Goal: Obtain resource: Download file/media

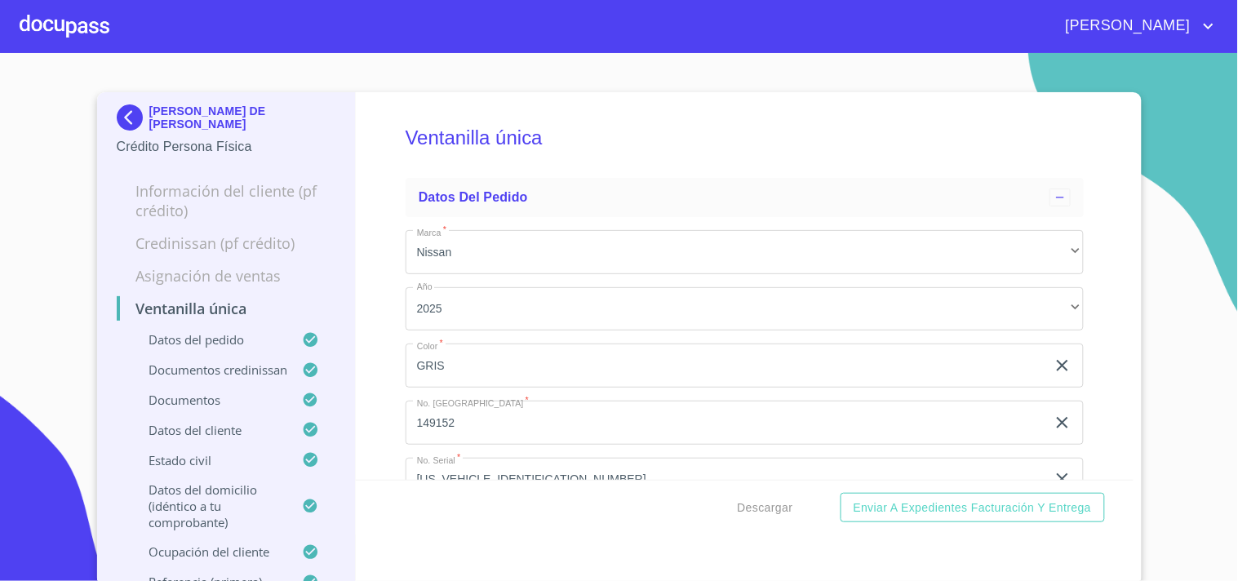
scroll to position [6347, 0]
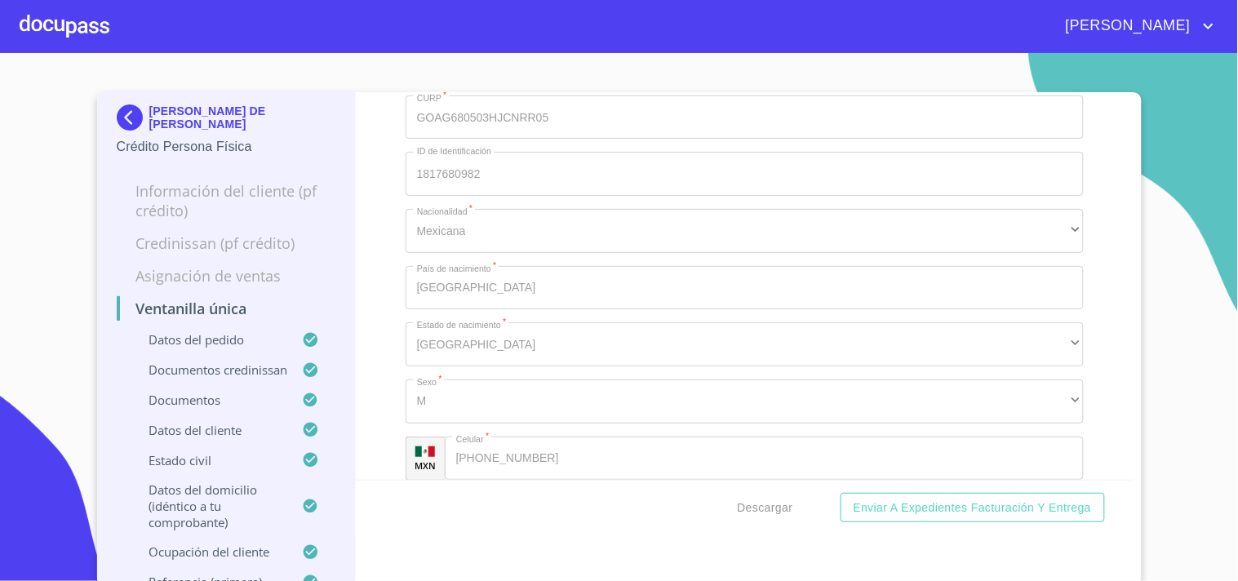
click at [76, 8] on div at bounding box center [65, 26] width 90 height 52
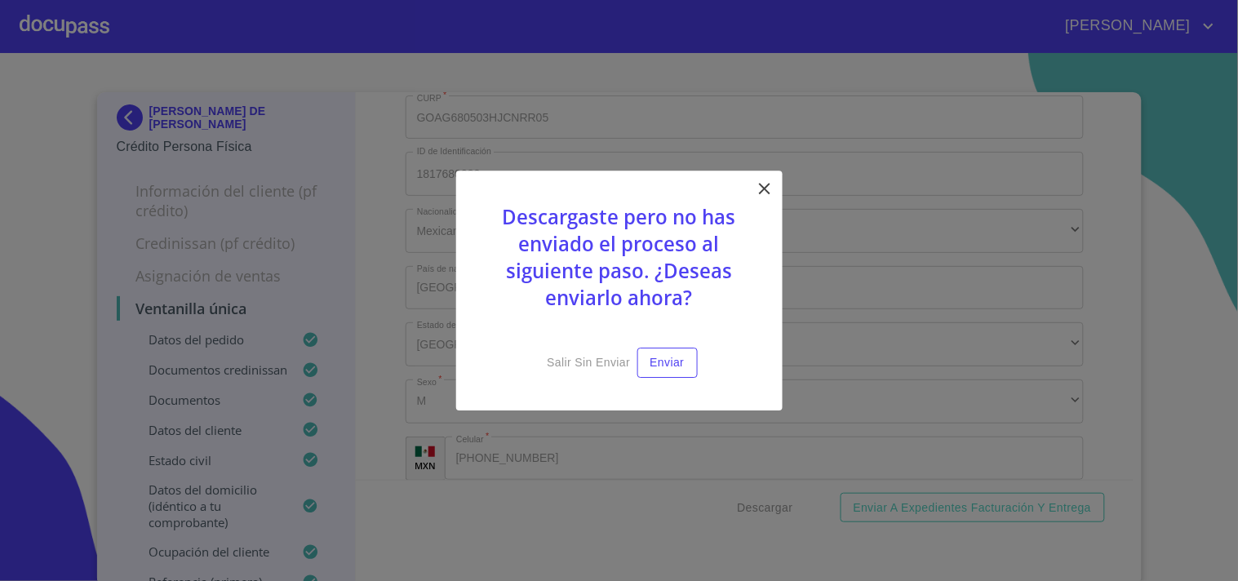
click at [761, 182] on icon at bounding box center [765, 189] width 20 height 20
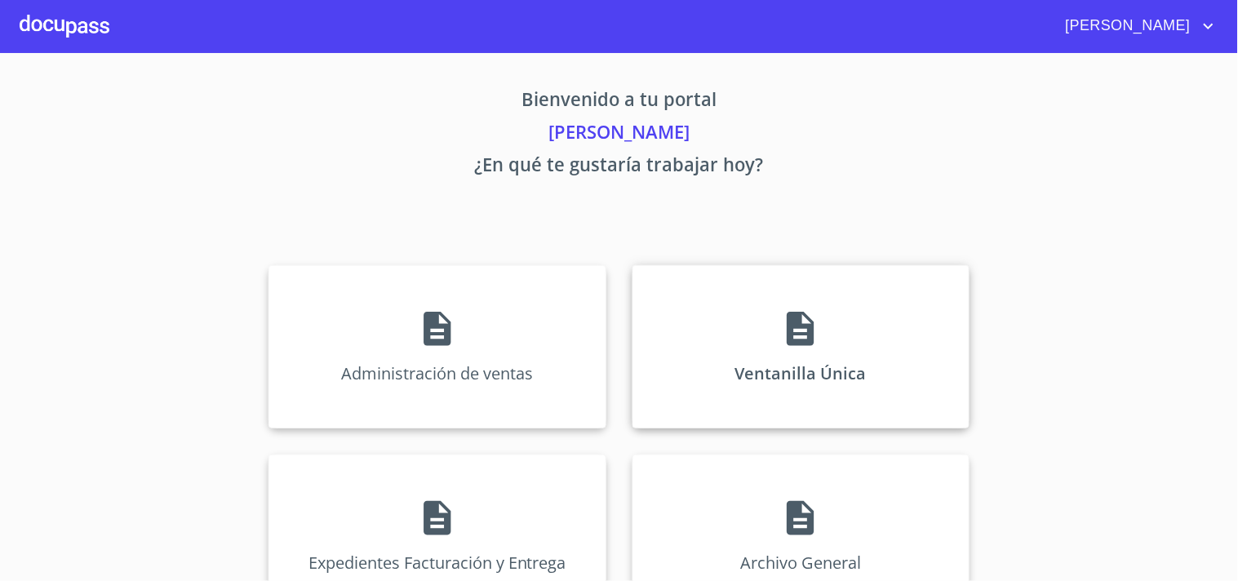
click at [773, 312] on div "Ventanilla Única" at bounding box center [800, 346] width 337 height 163
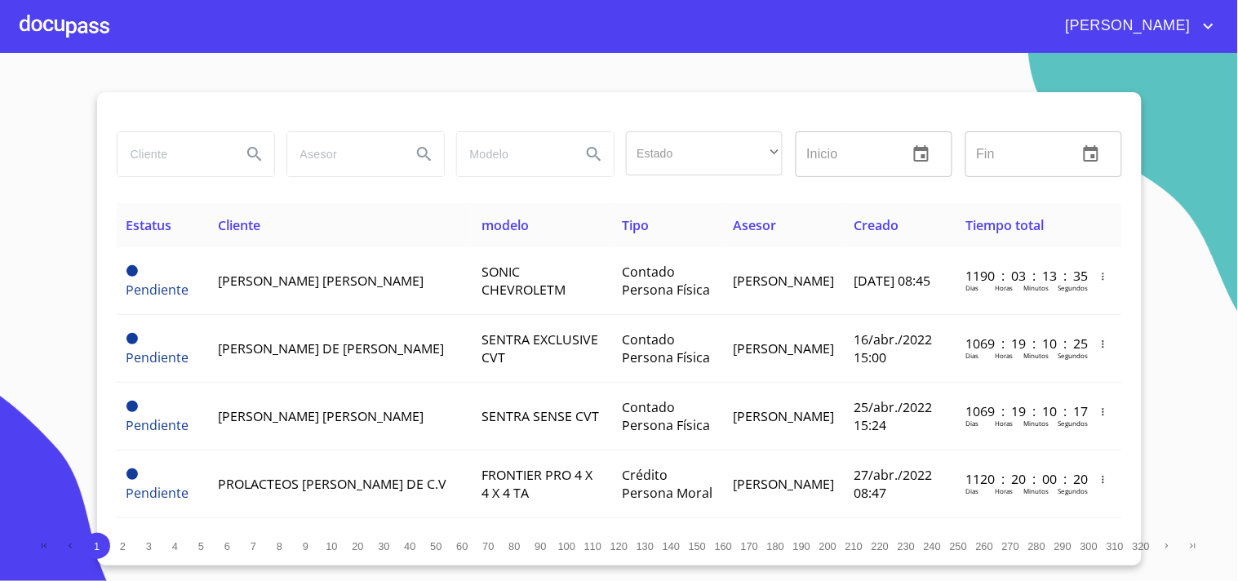
click at [175, 161] on input "search" at bounding box center [173, 154] width 111 height 44
type input "g"
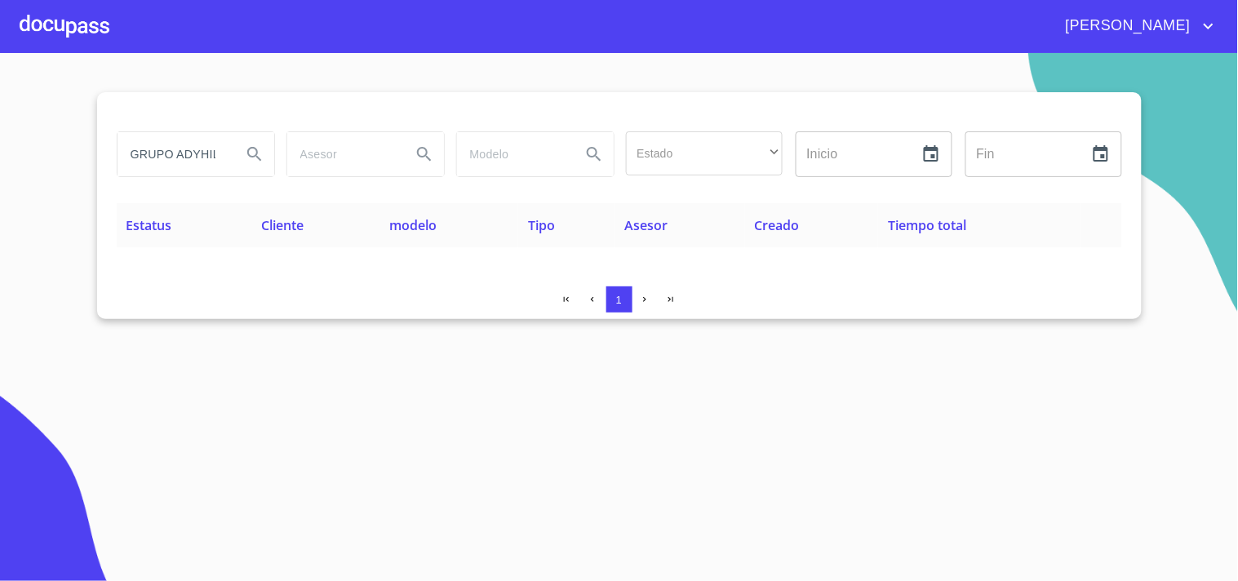
click at [215, 153] on input "GRUPO ADYHILA" at bounding box center [173, 154] width 111 height 44
type input "G"
type input "A"
type input "ADYEHILA Y ASOCIADOS"
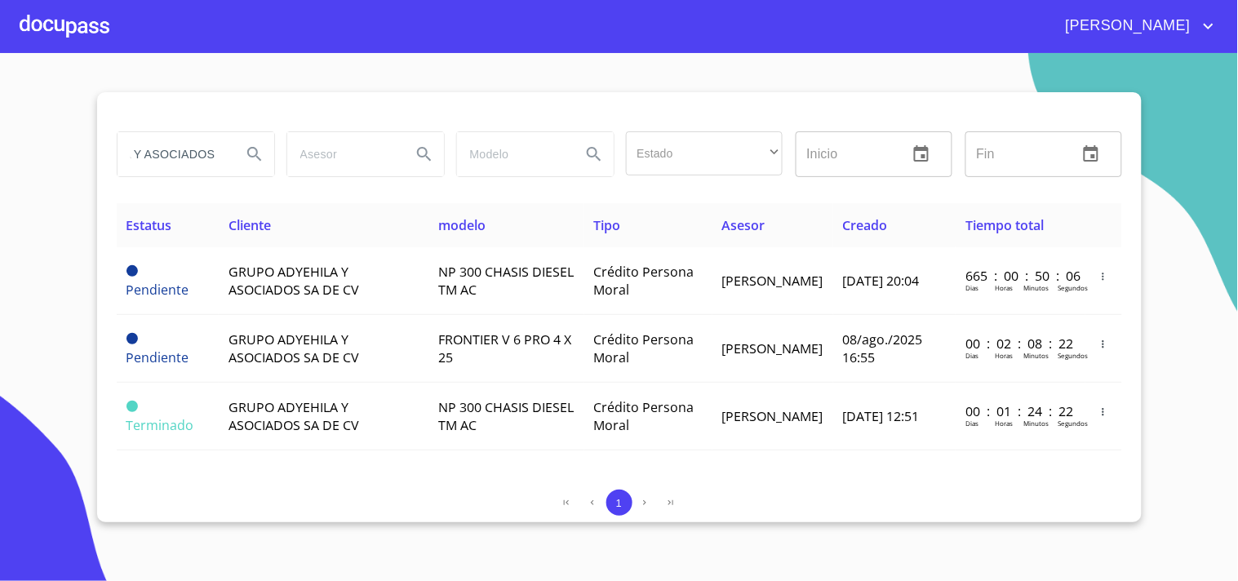
scroll to position [0, 0]
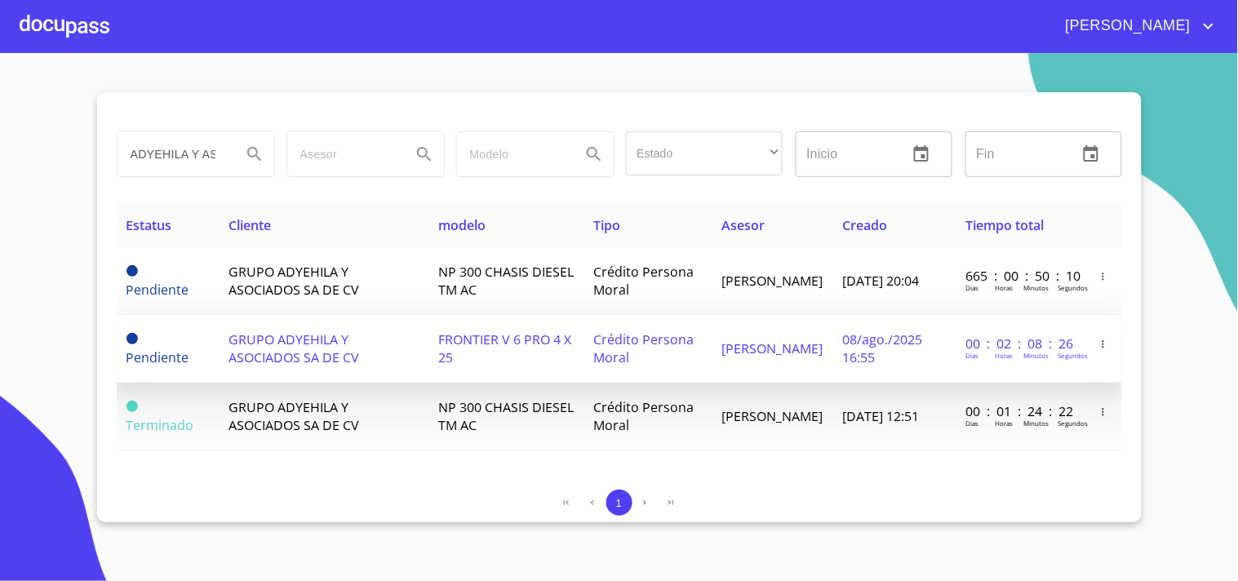
click at [455, 362] on span "FRONTIER V 6 PRO 4 X 25" at bounding box center [504, 349] width 133 height 36
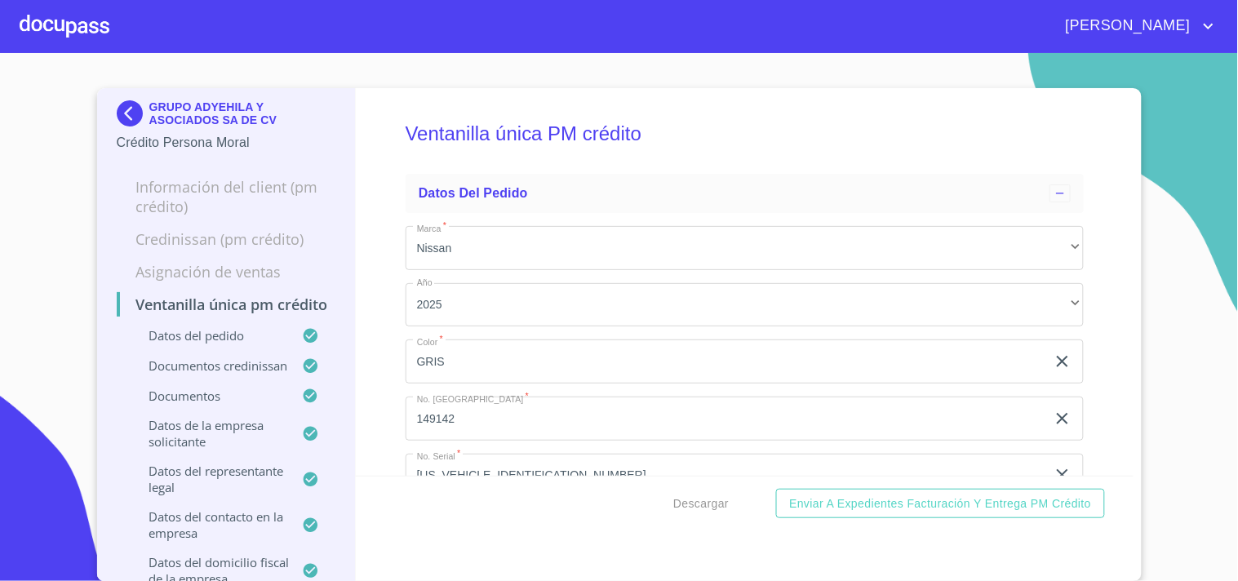
drag, startPoint x: 1129, startPoint y: 338, endPoint x: 1089, endPoint y: 315, distance: 46.8
click at [1129, 335] on div "GRUPO ADYEHILA Y ASOCIADOS SA DE CV Crédito Persona Moral Información del Clien…" at bounding box center [619, 335] width 1045 height 494
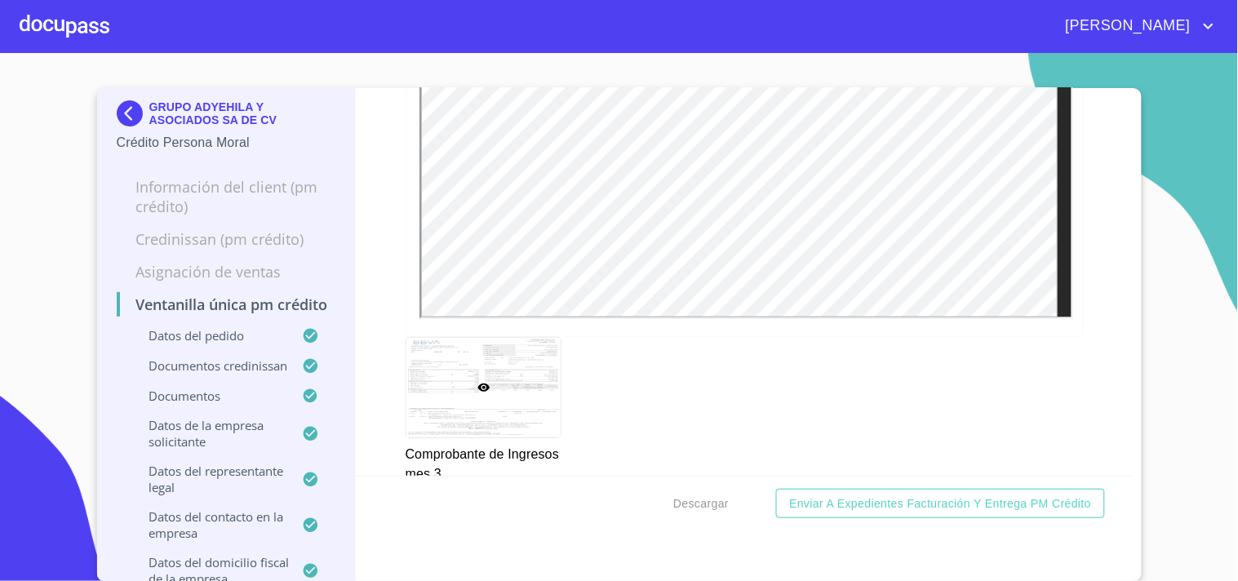
scroll to position [3536, 0]
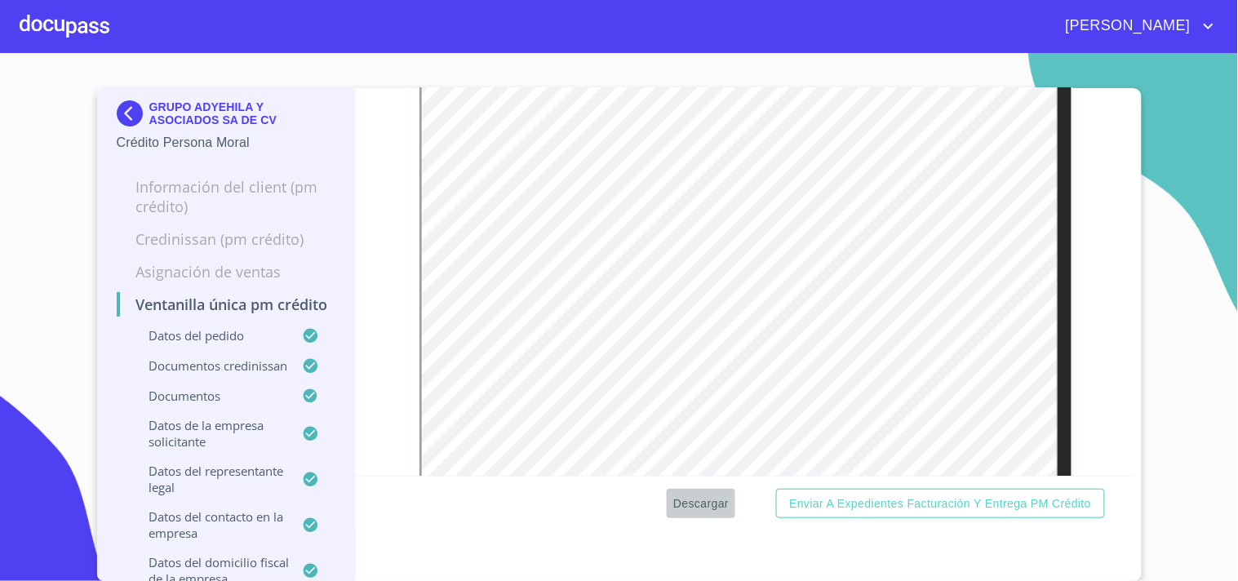
click at [702, 494] on span "Descargar" at bounding box center [700, 504] width 55 height 20
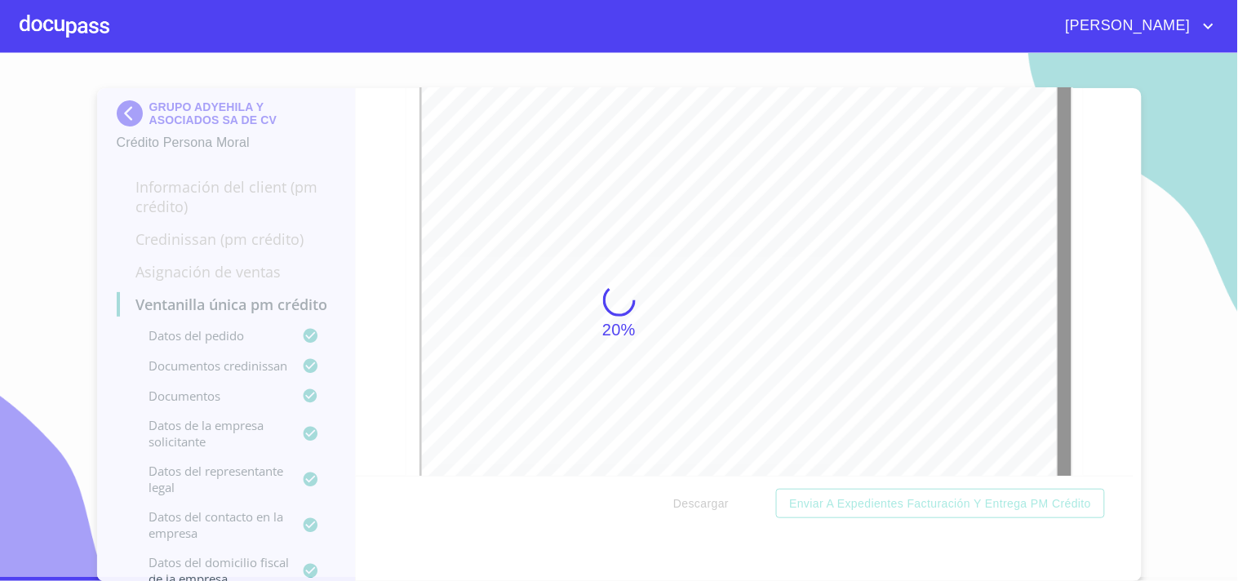
click at [41, 18] on div at bounding box center [65, 26] width 90 height 52
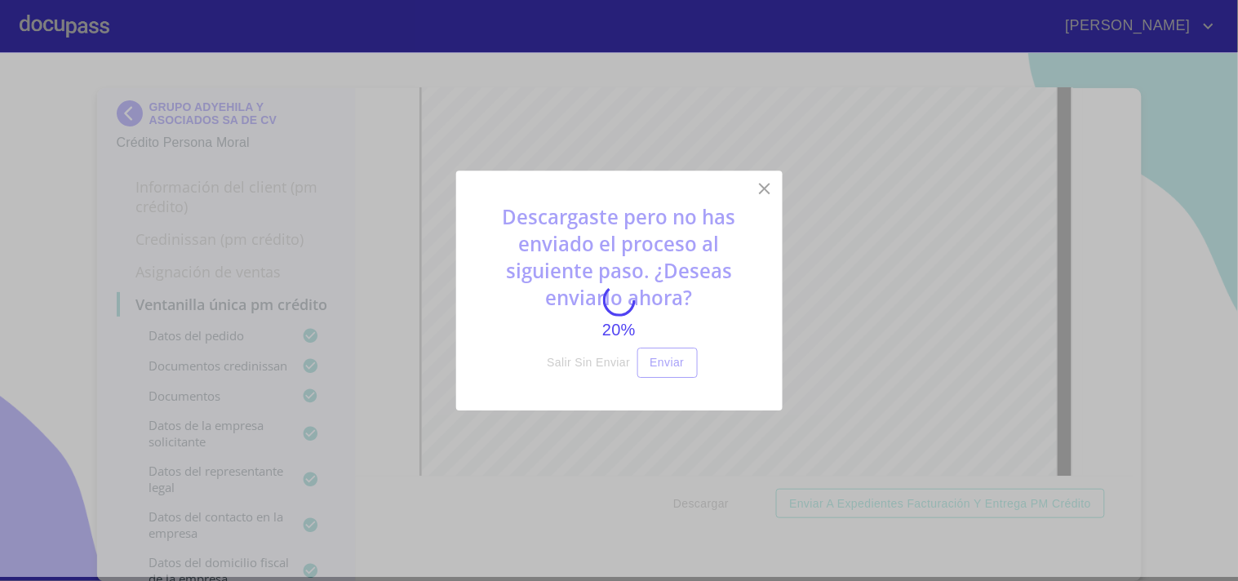
click at [752, 191] on div "20%" at bounding box center [619, 313] width 1238 height 528
click at [767, 193] on div "20%" at bounding box center [619, 313] width 1238 height 528
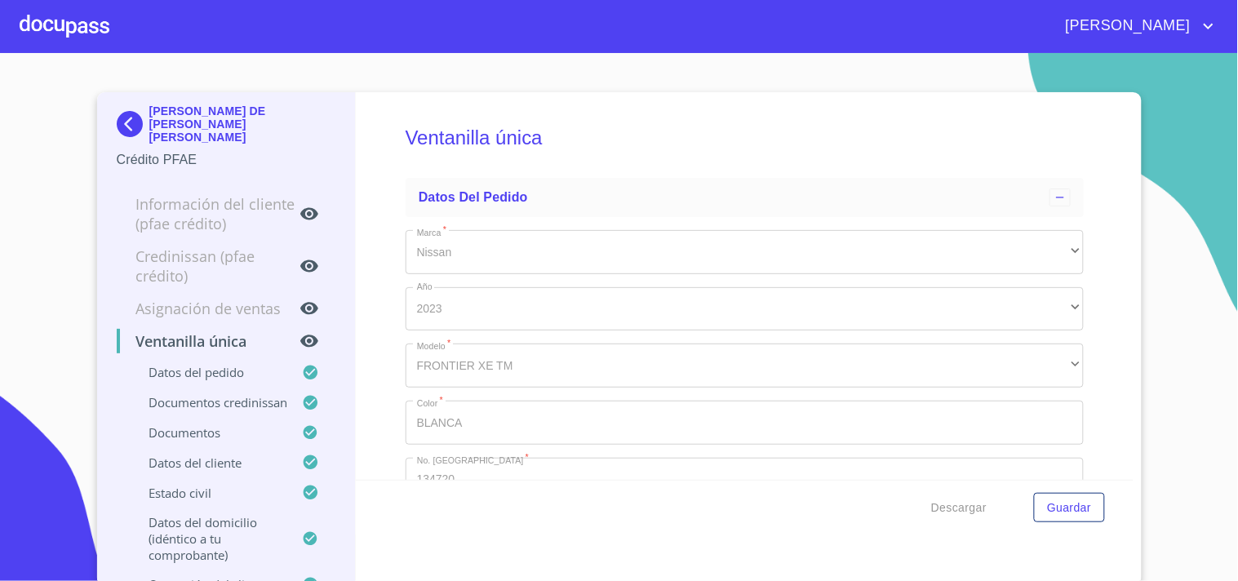
click at [87, 29] on div at bounding box center [65, 26] width 90 height 52
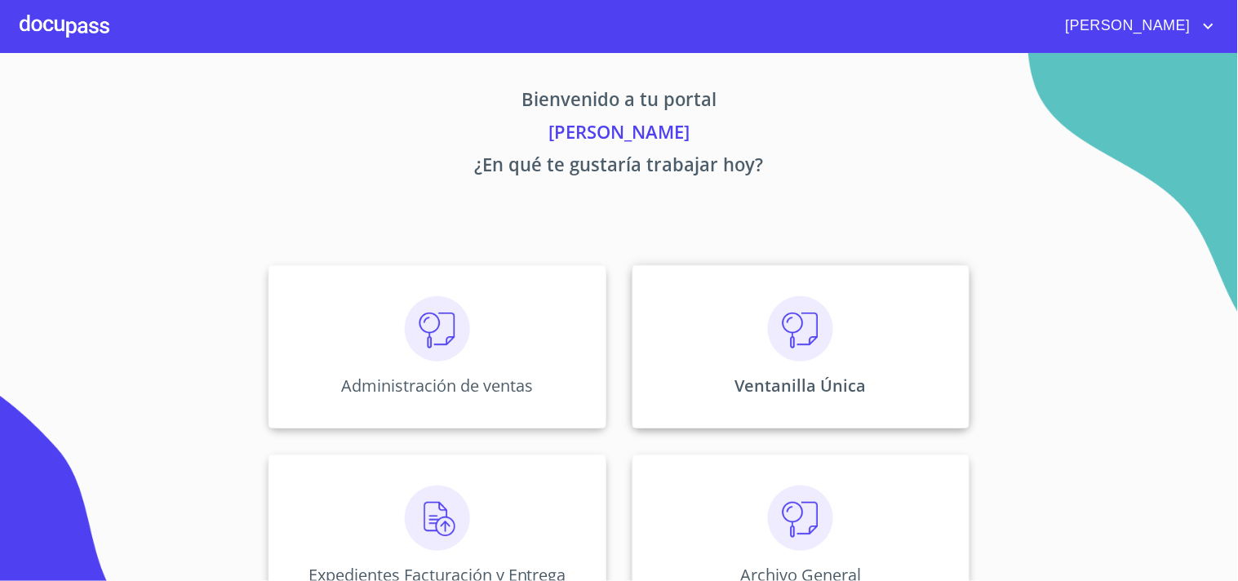
click at [888, 384] on div "Ventanilla Única" at bounding box center [800, 346] width 337 height 163
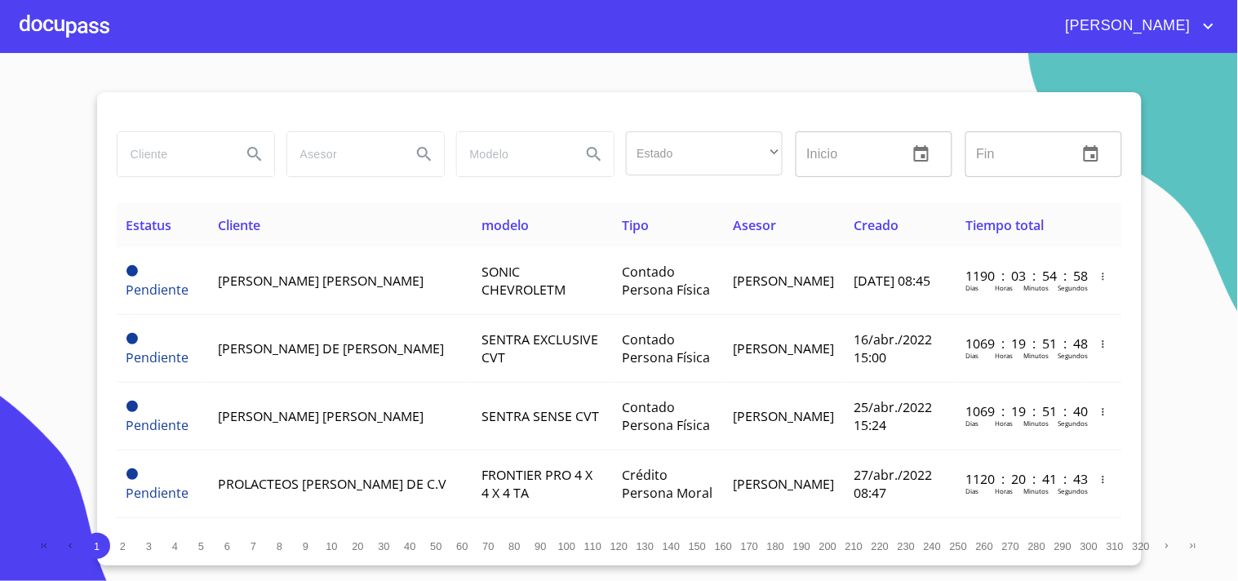
click at [163, 156] on input "search" at bounding box center [173, 154] width 111 height 44
type input "r"
type input "[PERSON_NAME]"
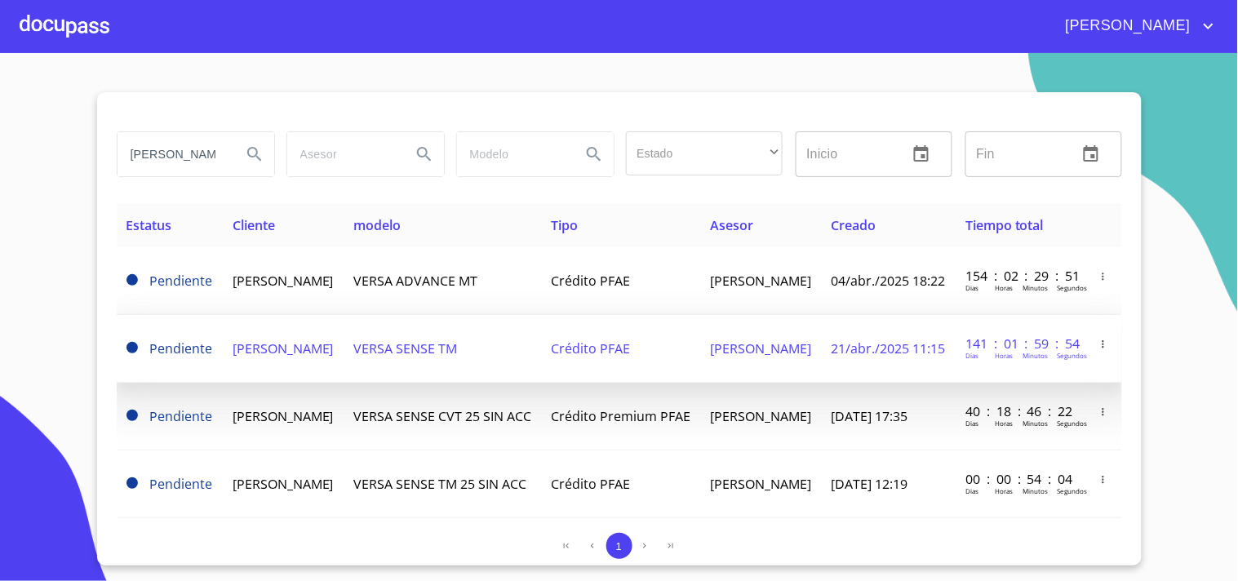
scroll to position [23, 0]
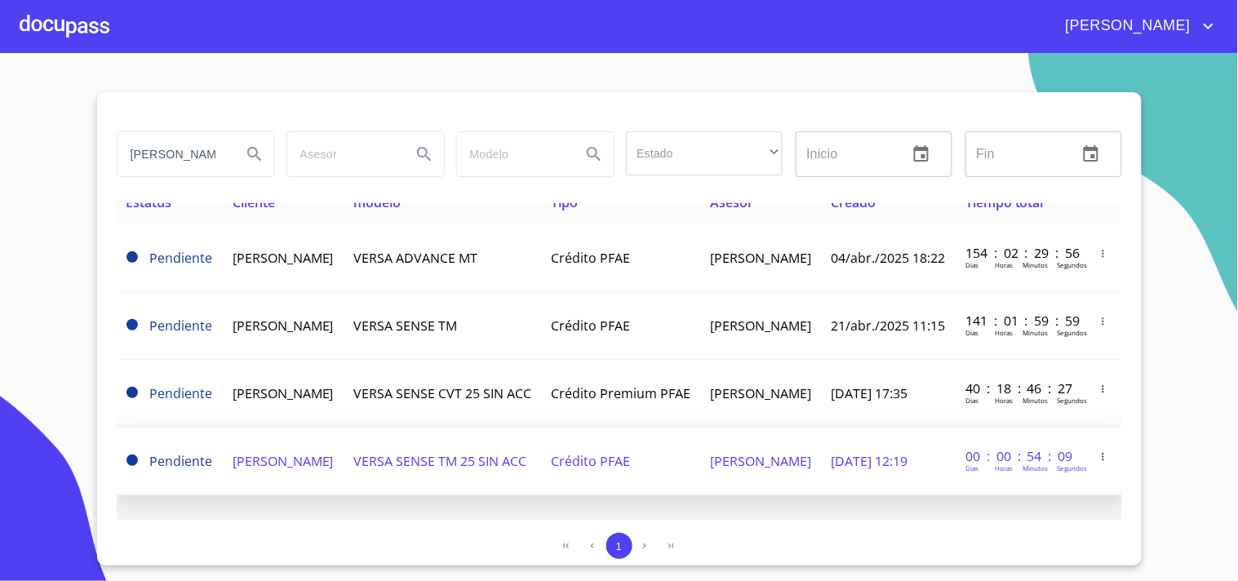
click at [805, 451] on td "[PERSON_NAME]" at bounding box center [761, 462] width 121 height 68
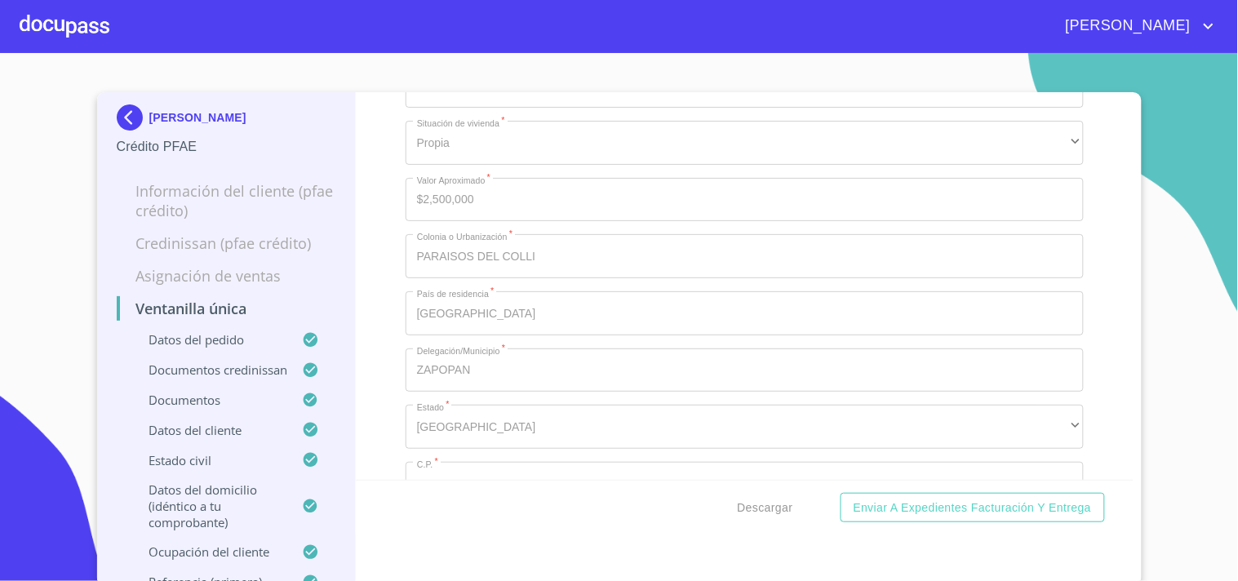
scroll to position [6529, 0]
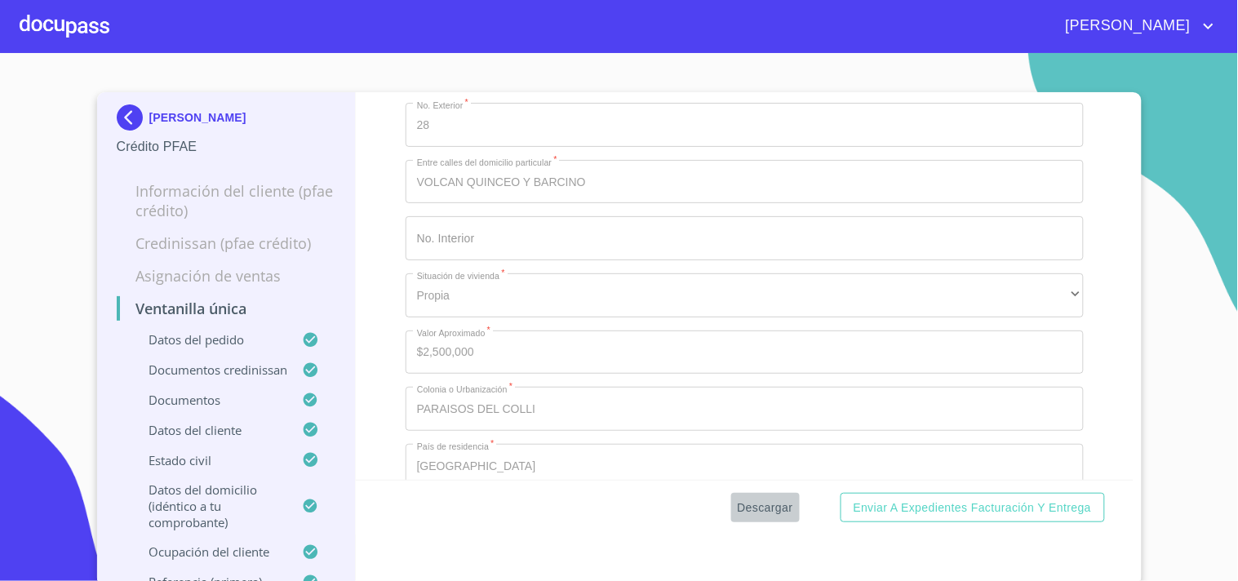
click at [762, 513] on span "Descargar" at bounding box center [765, 508] width 55 height 20
click at [93, 17] on div at bounding box center [65, 26] width 90 height 52
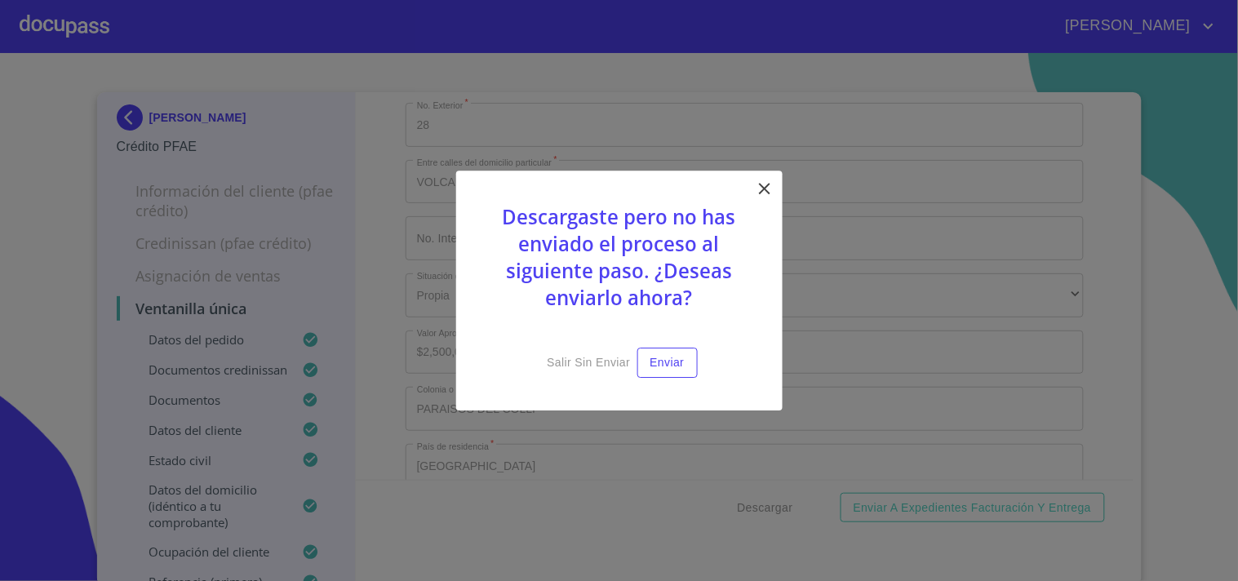
click at [770, 186] on icon at bounding box center [765, 189] width 20 height 20
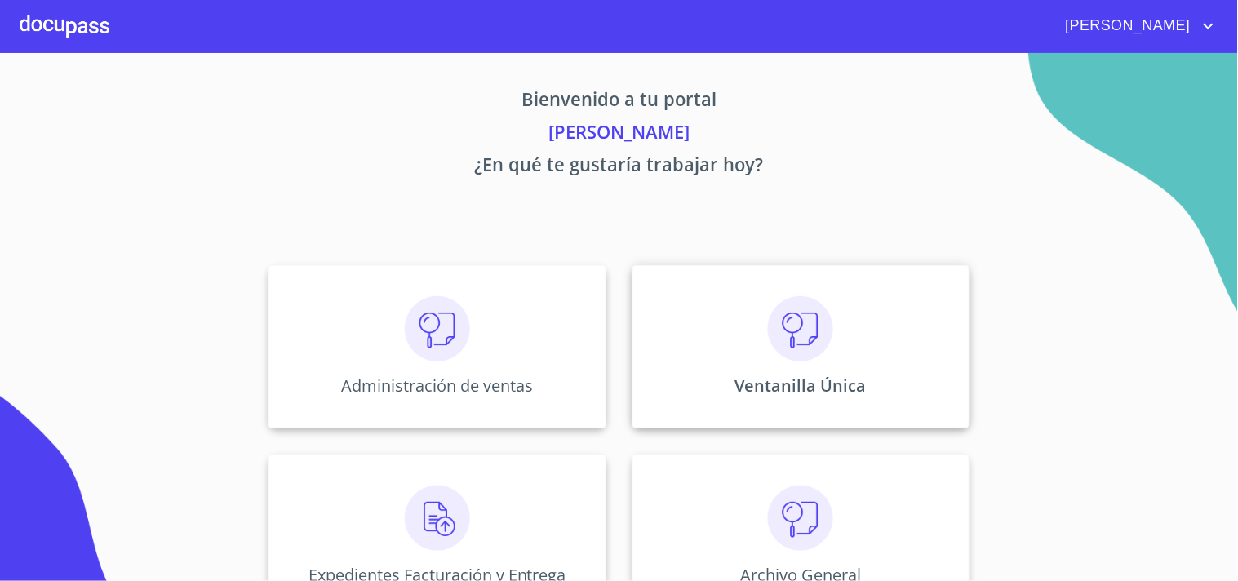
click at [777, 351] on img at bounding box center [800, 328] width 65 height 65
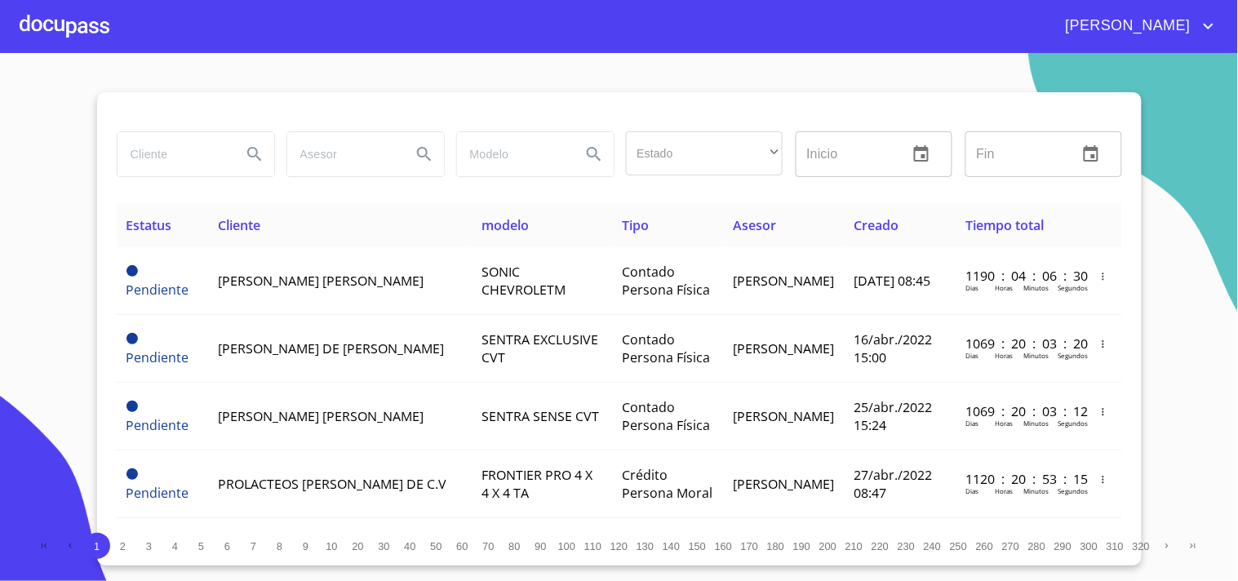
click at [142, 165] on input "search" at bounding box center [173, 154] width 111 height 44
type input "[PERSON_NAME]"
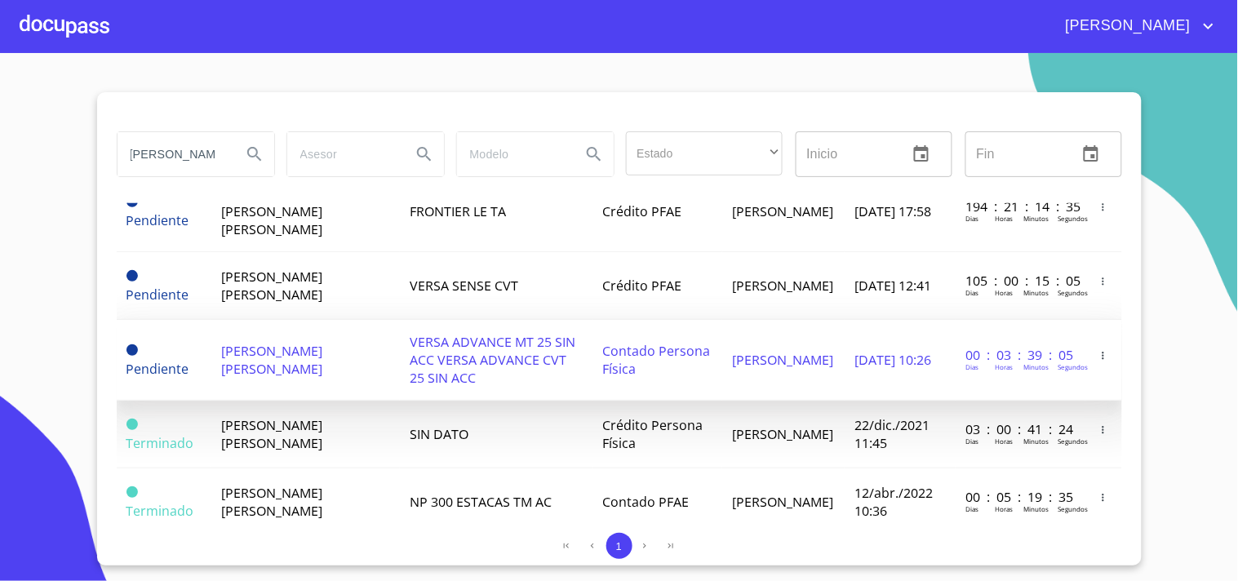
scroll to position [0, 0]
click at [553, 387] on td "VERSA ADVANCE MT 25 SIN ACC VERSA ADVANCE CVT 25 SIN ACC" at bounding box center [496, 360] width 193 height 81
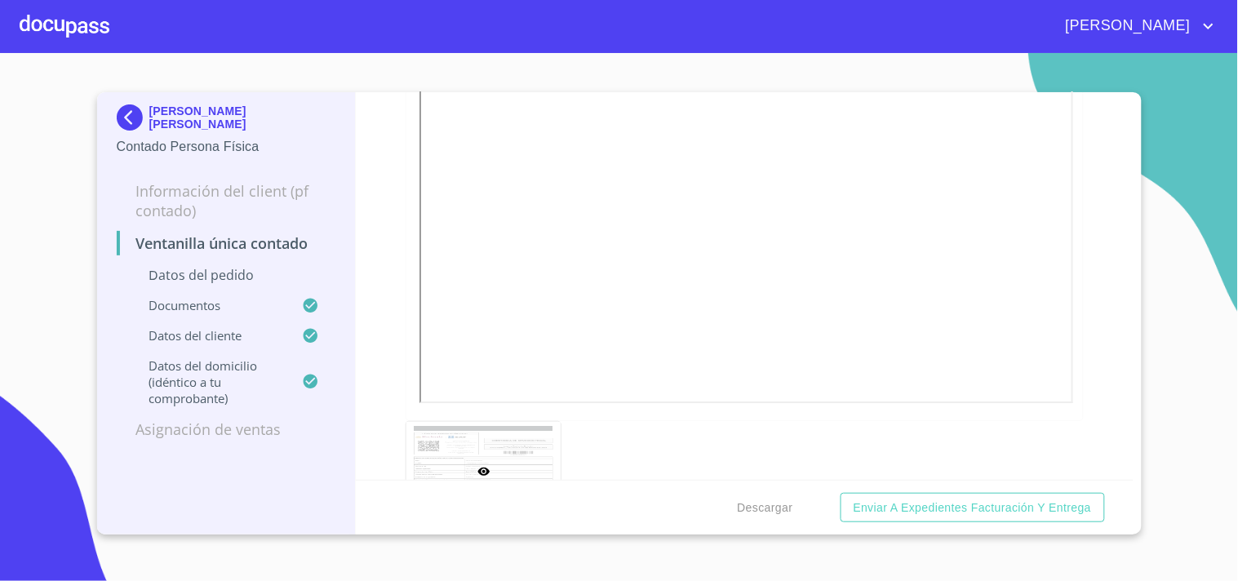
scroll to position [2811, 0]
click at [741, 517] on button "Descargar" at bounding box center [765, 508] width 69 height 30
click at [96, 22] on div at bounding box center [65, 26] width 90 height 52
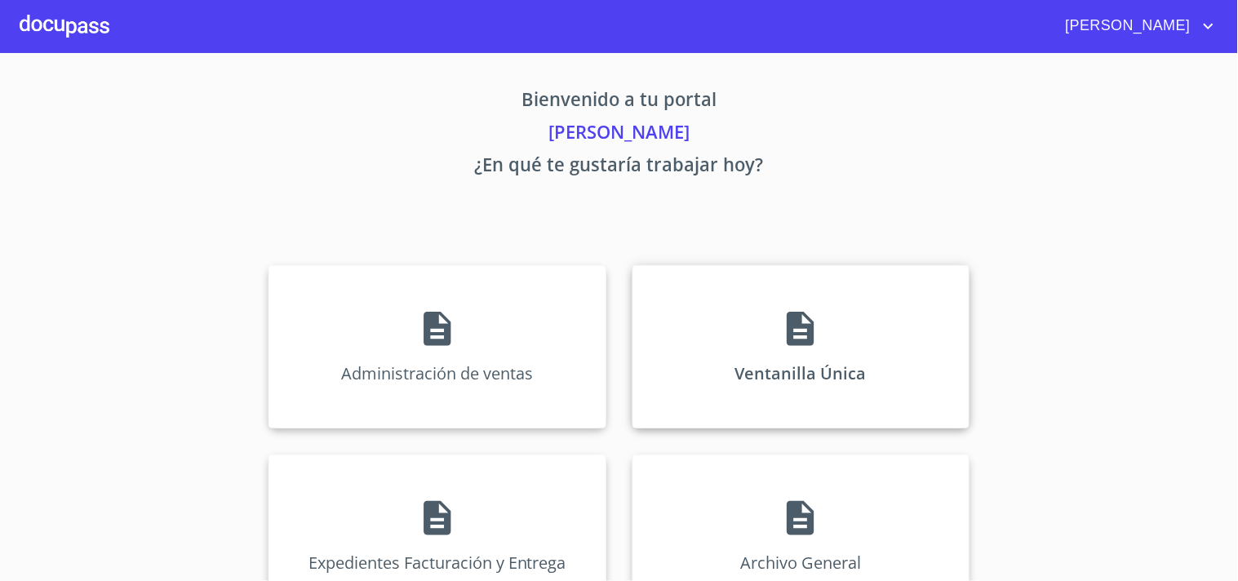
click at [795, 332] on icon at bounding box center [800, 329] width 27 height 34
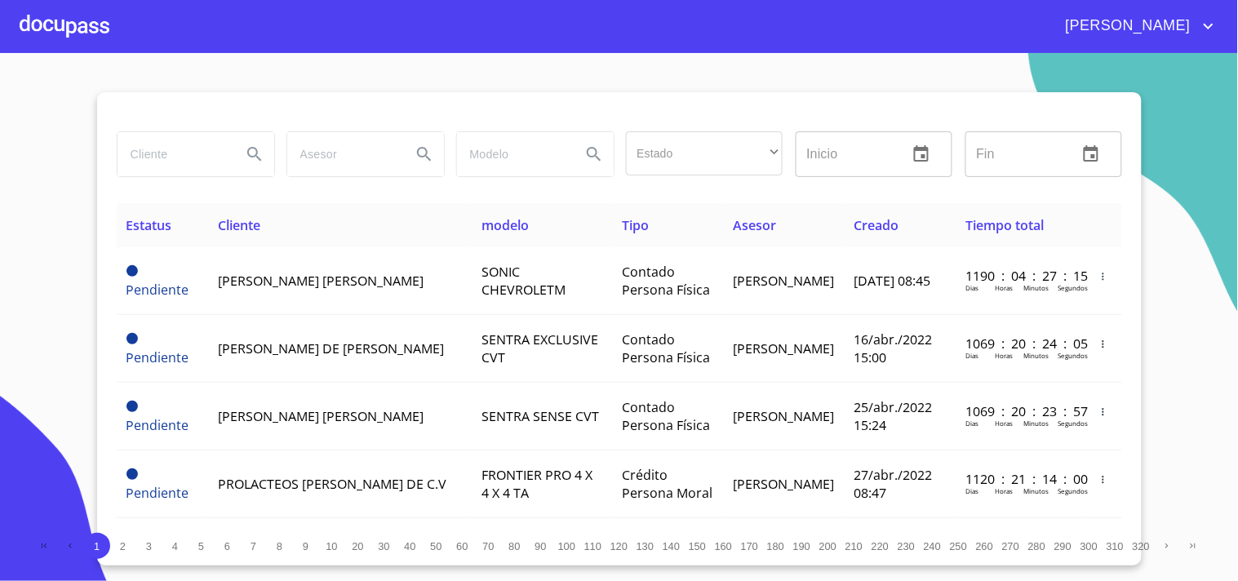
click at [175, 152] on input "search" at bounding box center [173, 154] width 111 height 44
type input "GRUPO ADYEHILA"
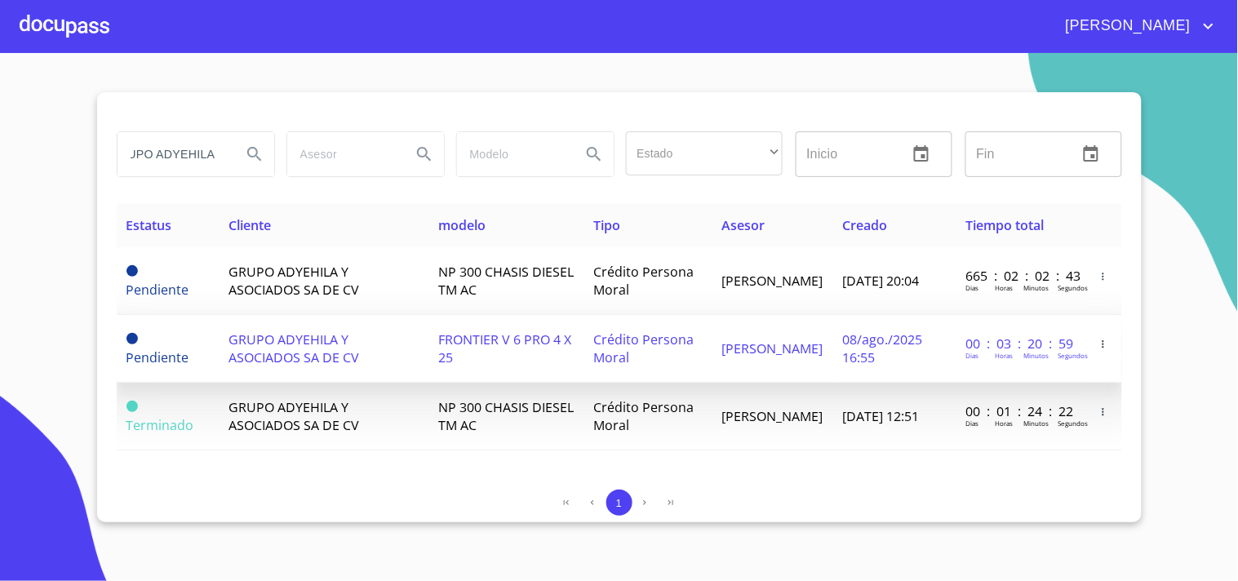
scroll to position [0, 0]
click at [809, 347] on td "[PERSON_NAME]" at bounding box center [772, 349] width 121 height 68
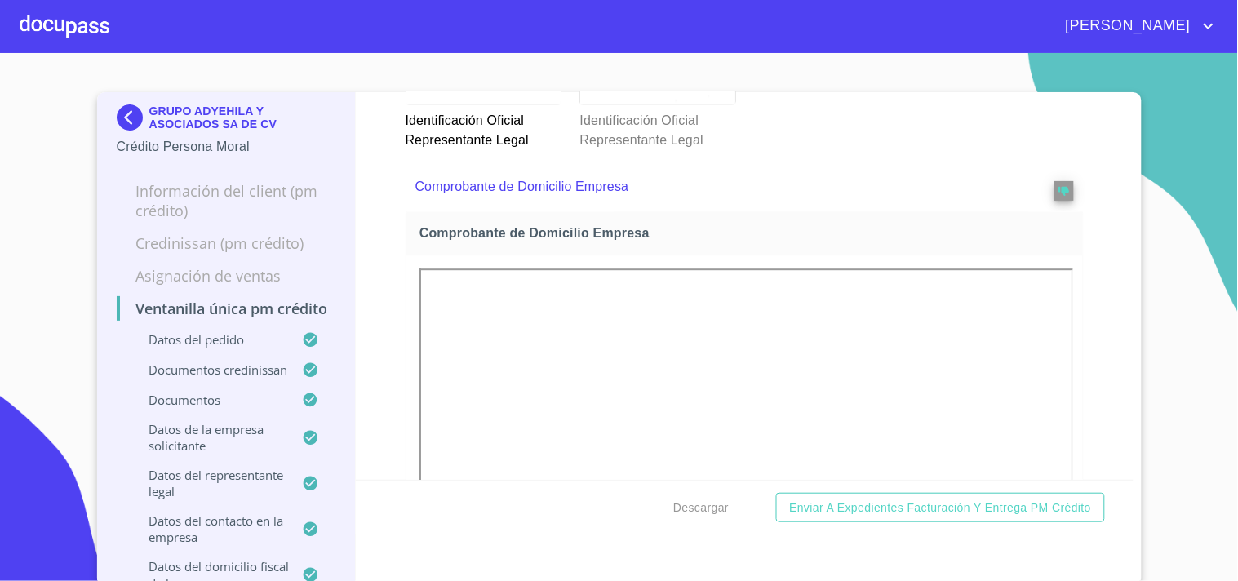
scroll to position [1273, 0]
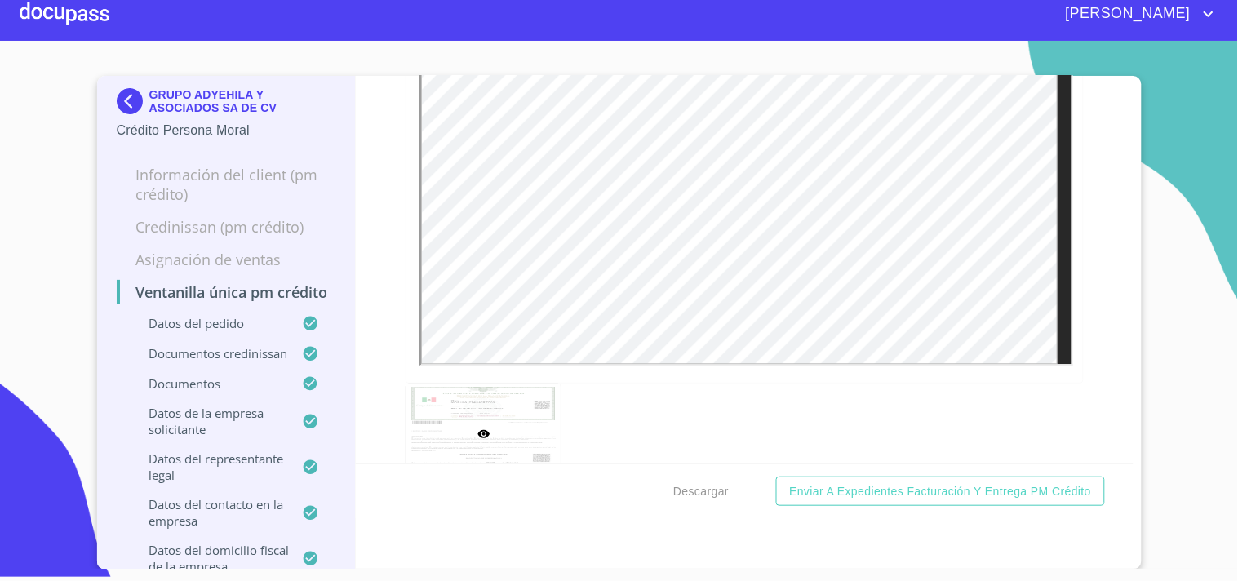
scroll to position [10673, 0]
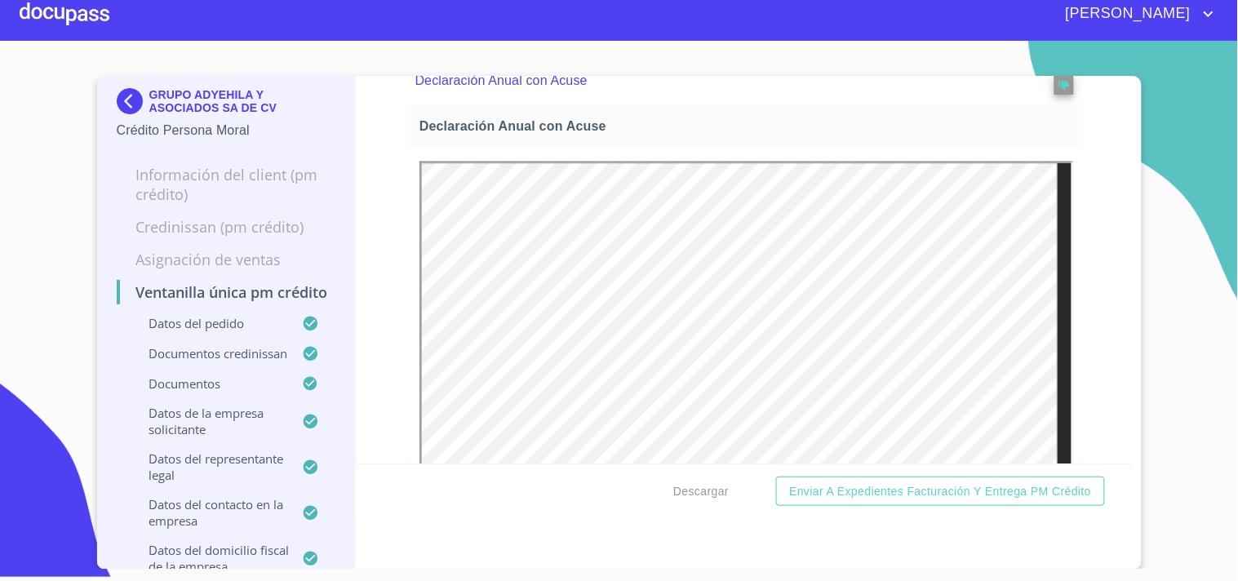
scroll to position [5583, 0]
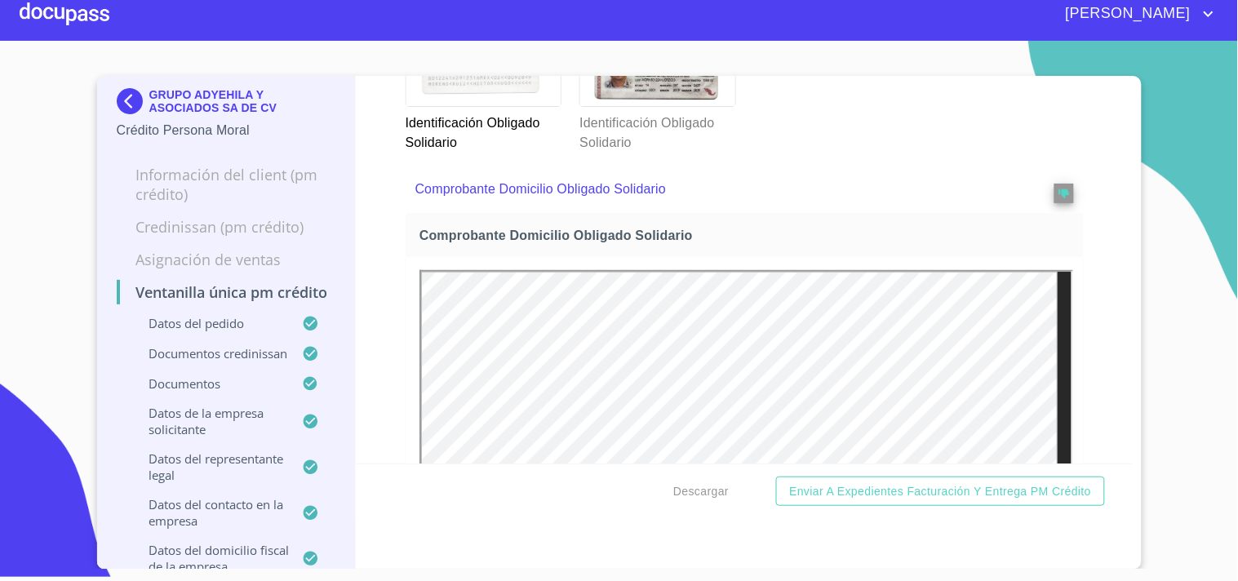
scroll to position [6513, 0]
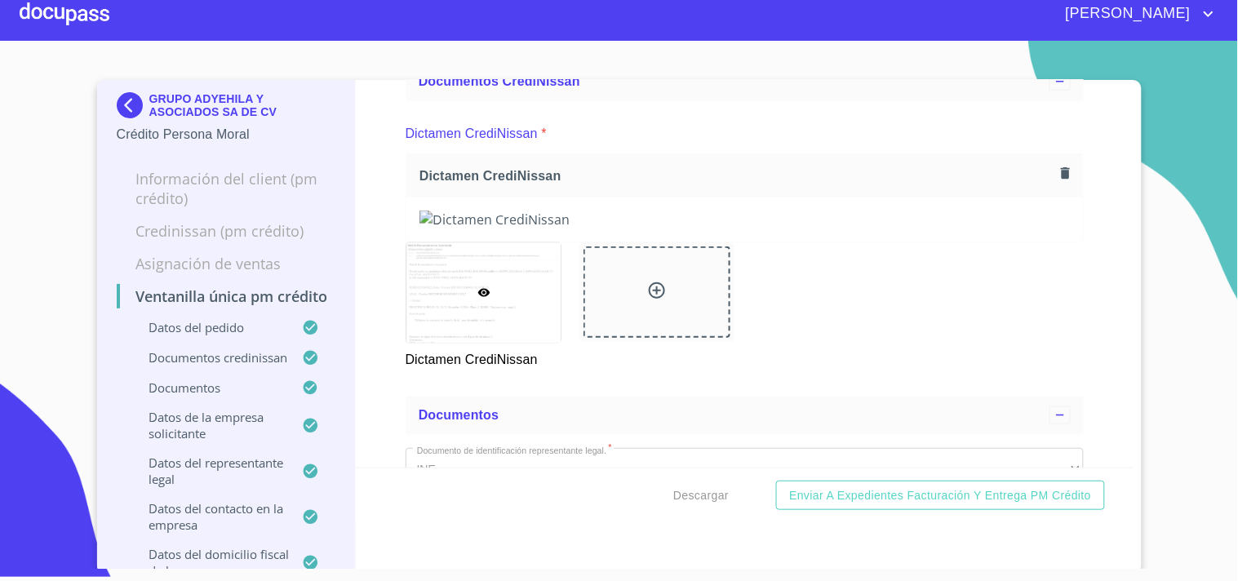
scroll to position [634, 0]
